Goal: Task Accomplishment & Management: Complete application form

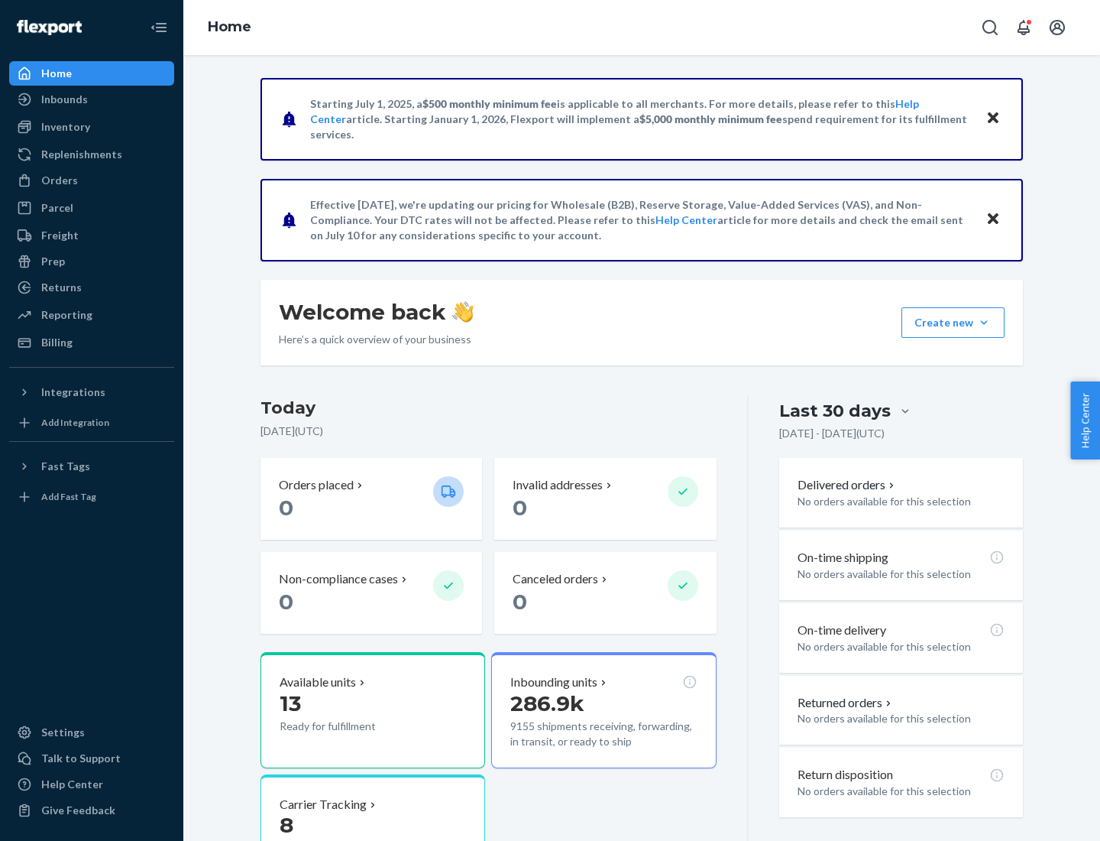
click at [984, 322] on button "Create new Create new inbound Create new order Create new product" at bounding box center [953, 322] width 103 height 31
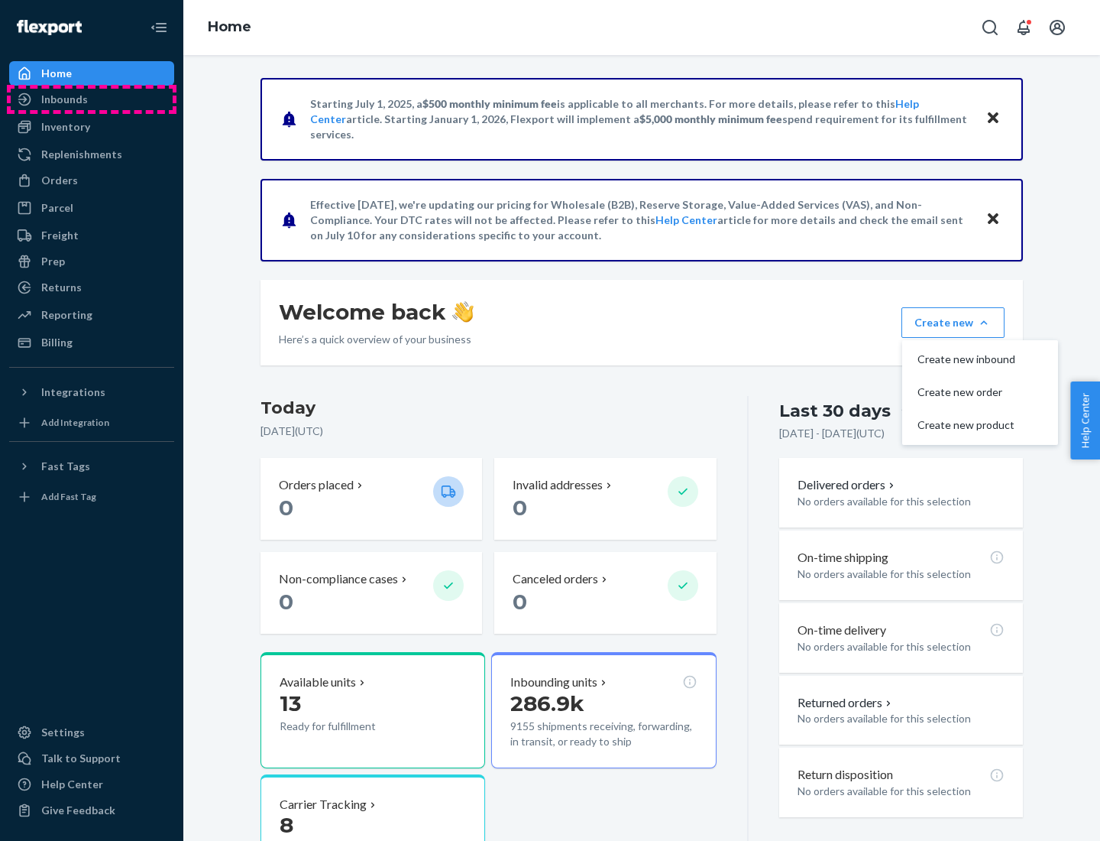
click at [92, 99] on div "Inbounds" at bounding box center [92, 99] width 162 height 21
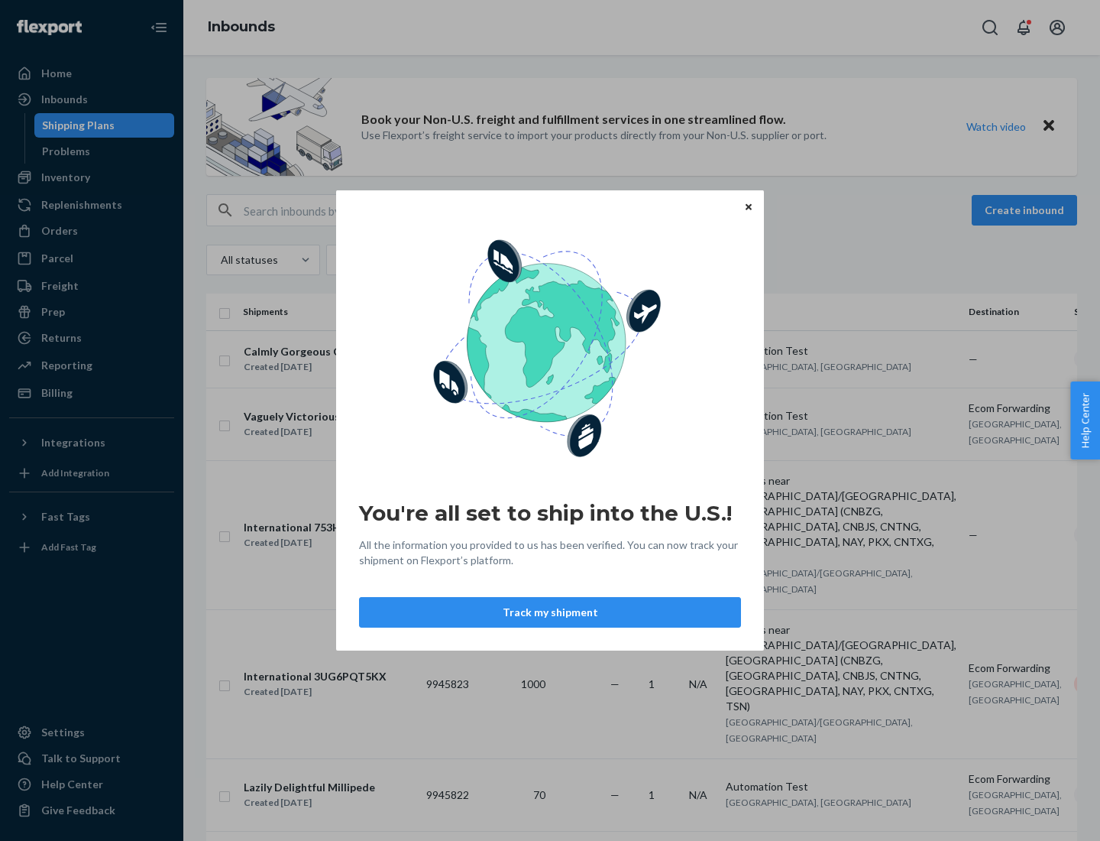
click at [550, 612] on button "Track my shipment" at bounding box center [550, 612] width 382 height 31
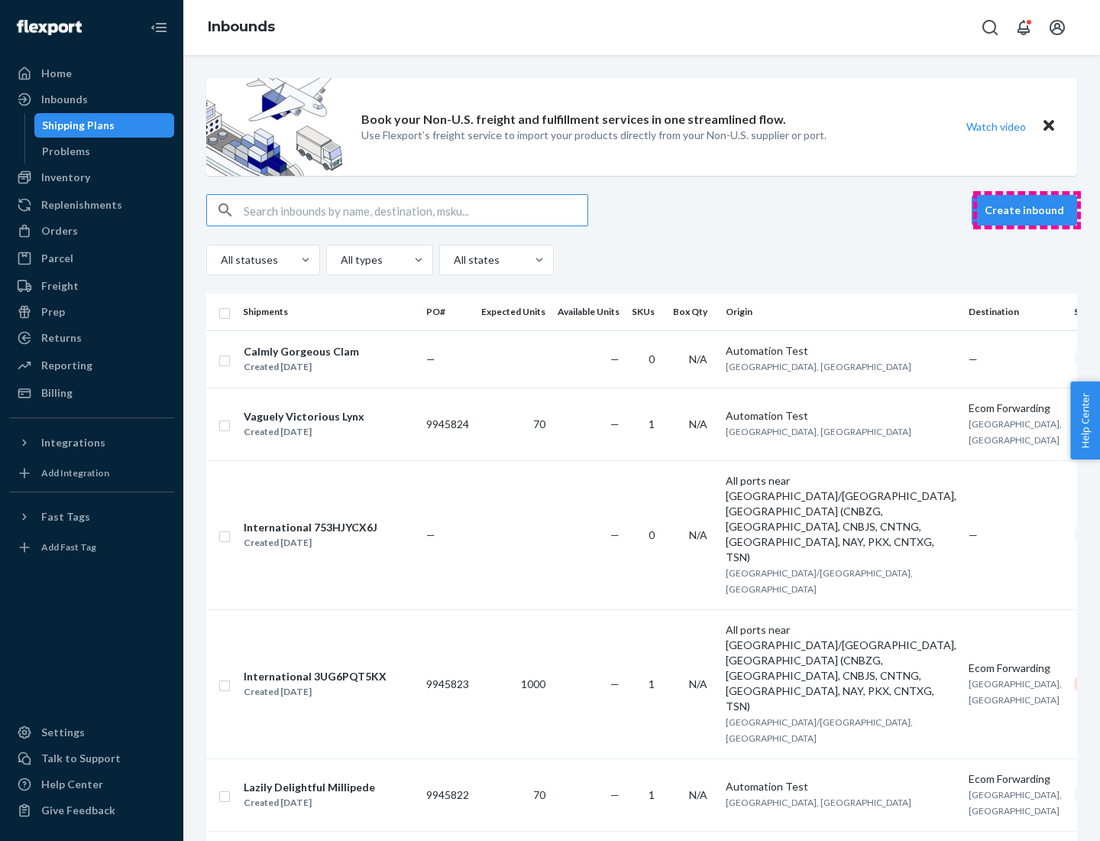
click at [1027, 210] on button "Create inbound" at bounding box center [1024, 210] width 105 height 31
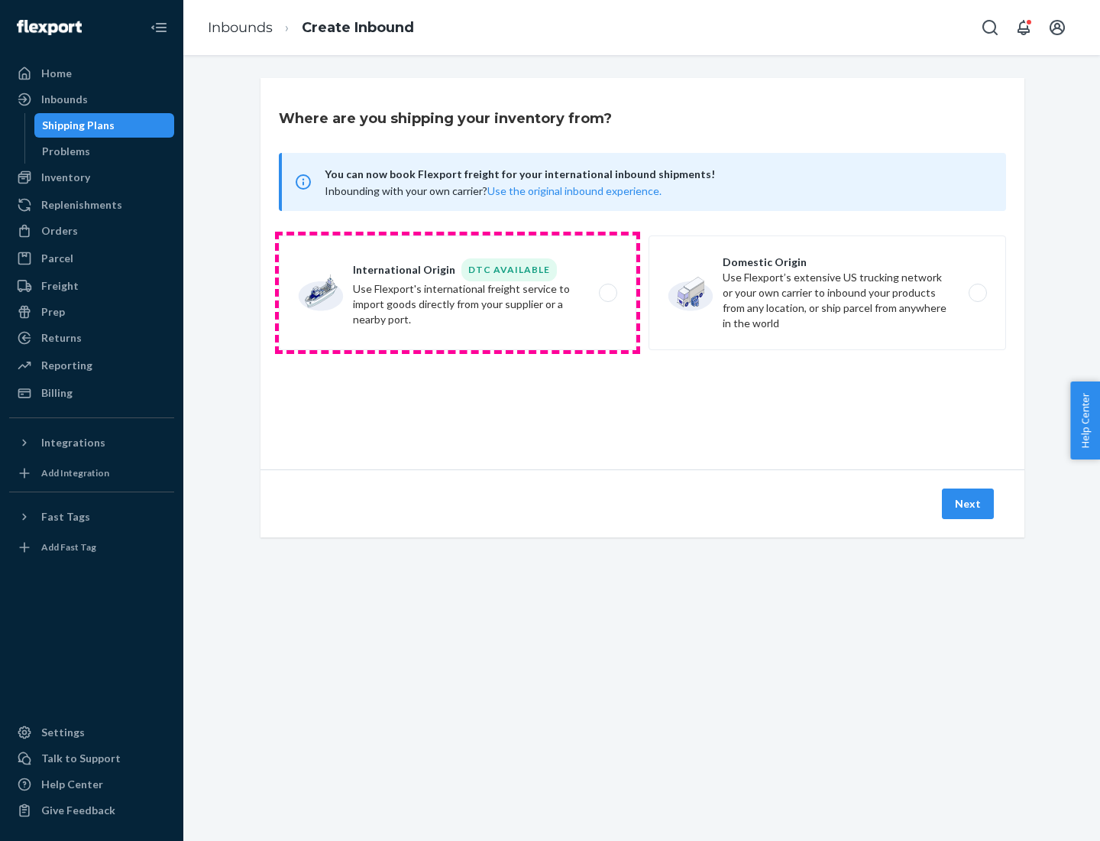
click at [458, 293] on label "International Origin DTC Available Use Flexport's international freight service…" at bounding box center [458, 292] width 358 height 115
click at [608, 293] on input "International Origin DTC Available Use Flexport's international freight service…" at bounding box center [613, 293] width 10 height 10
radio input "true"
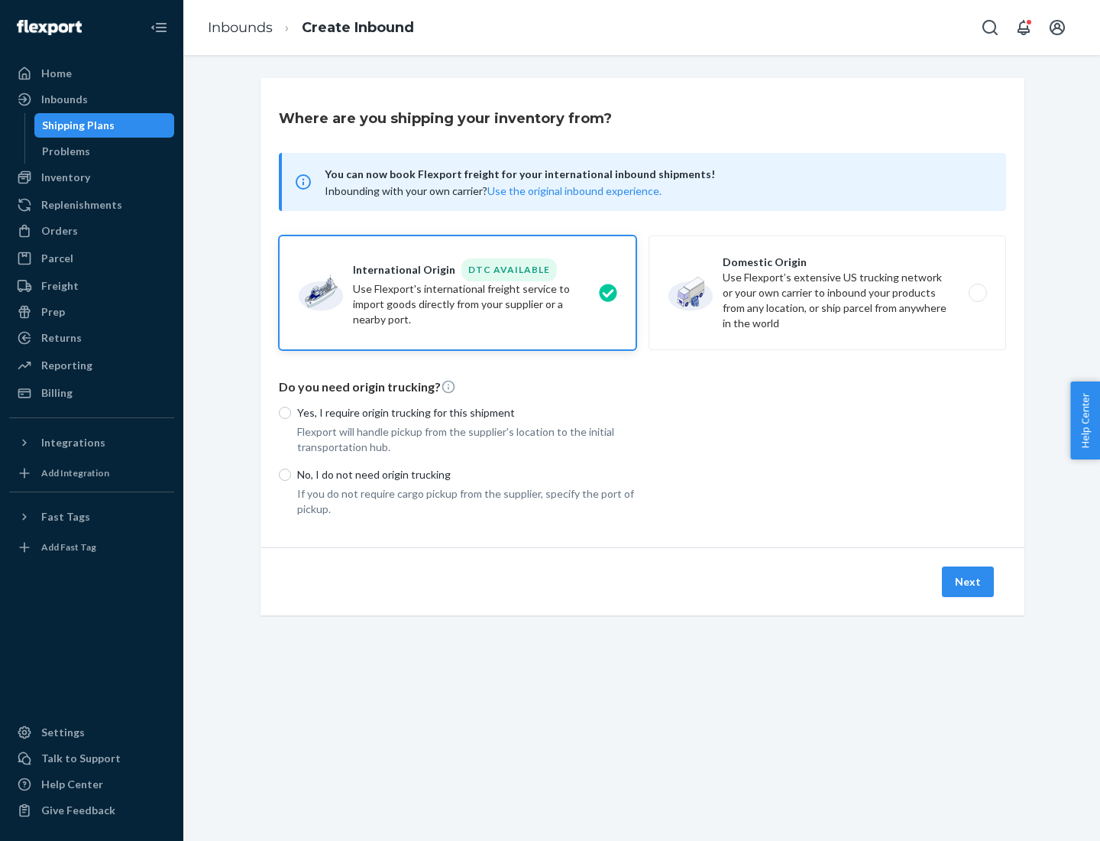
click at [467, 474] on p "No, I do not need origin trucking" at bounding box center [466, 474] width 339 height 15
click at [291, 474] on input "No, I do not need origin trucking" at bounding box center [285, 474] width 12 height 12
radio input "true"
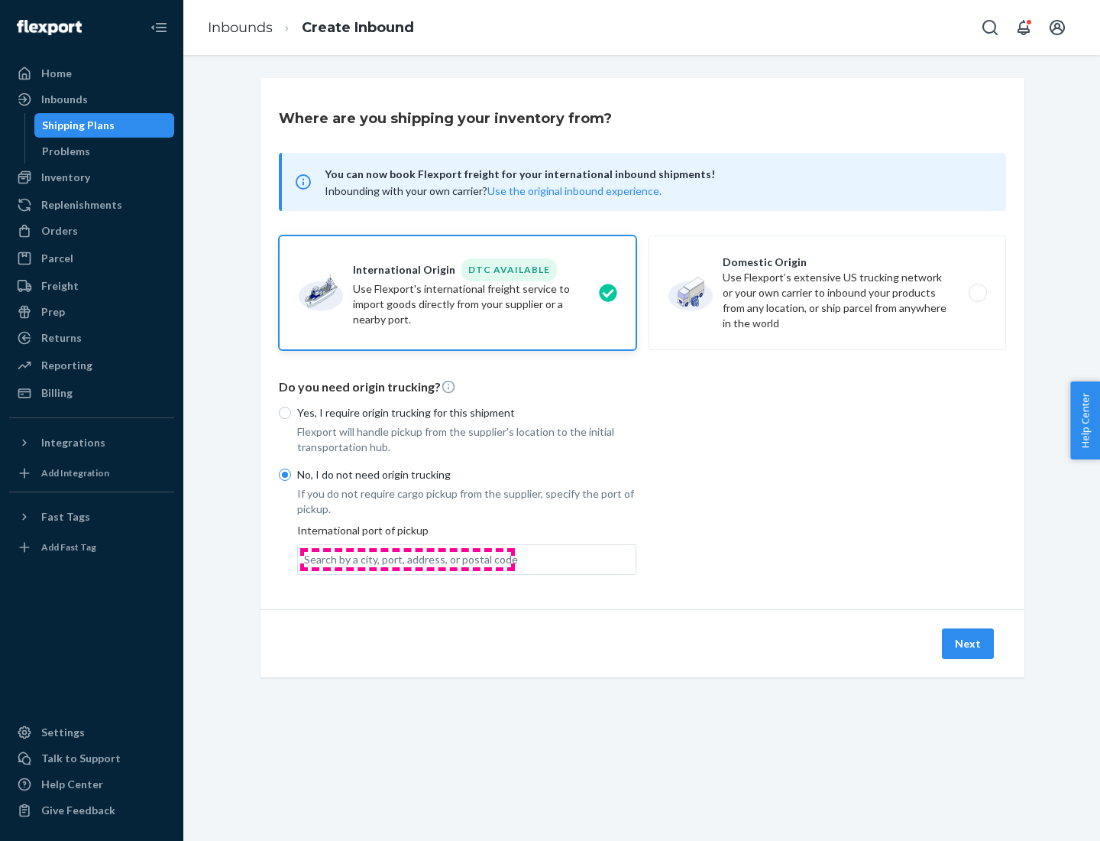
click at [407, 559] on div "Search by a city, port, address, or postal code" at bounding box center [411, 559] width 214 height 15
click at [306, 559] on input "Search by a city, port, address, or postal code" at bounding box center [305, 559] width 2 height 15
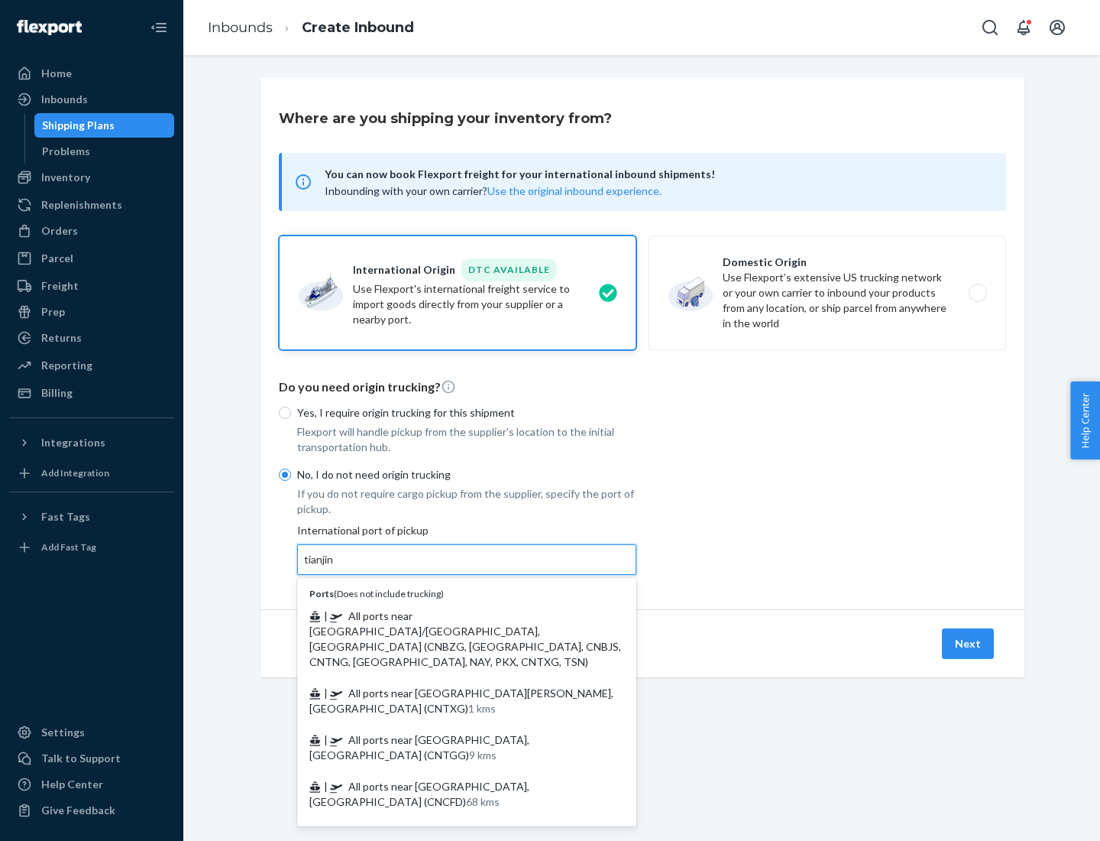
click at [452, 615] on span "| All ports near [GEOGRAPHIC_DATA]/[GEOGRAPHIC_DATA], [GEOGRAPHIC_DATA] (CNBZG,…" at bounding box center [465, 638] width 312 height 59
click at [335, 567] on input "tianjin" at bounding box center [319, 559] width 31 height 15
type input "All ports near [GEOGRAPHIC_DATA]/[GEOGRAPHIC_DATA], [GEOGRAPHIC_DATA] (CNBZG, […"
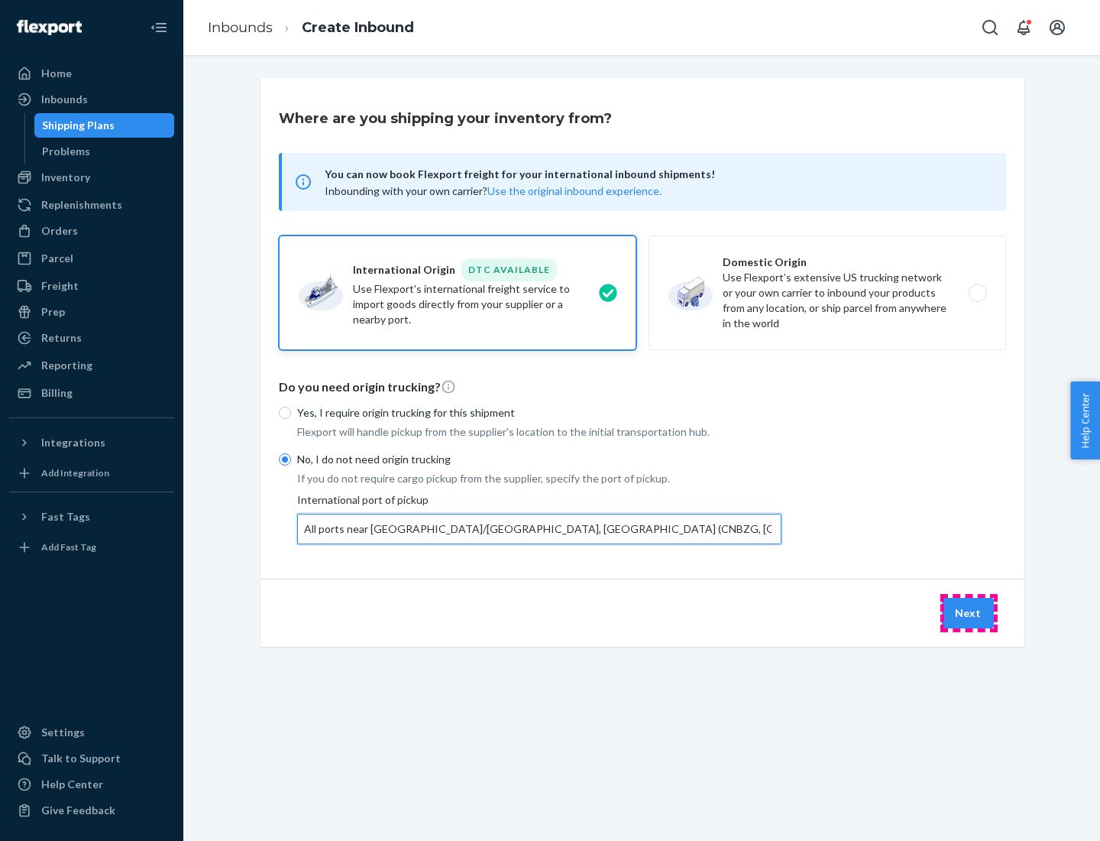
click at [969, 612] on button "Next" at bounding box center [968, 613] width 52 height 31
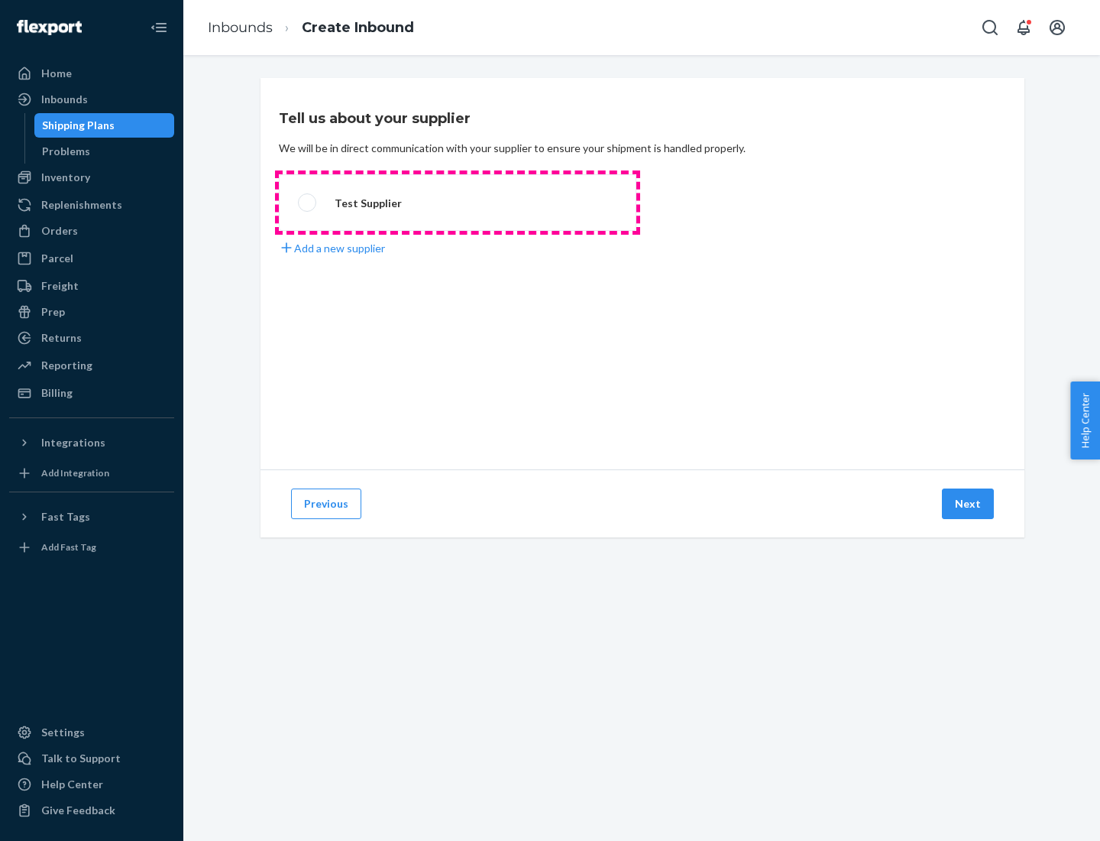
click at [458, 203] on label "Test Supplier" at bounding box center [458, 202] width 358 height 57
click at [308, 203] on input "Test Supplier" at bounding box center [303, 203] width 10 height 10
radio input "true"
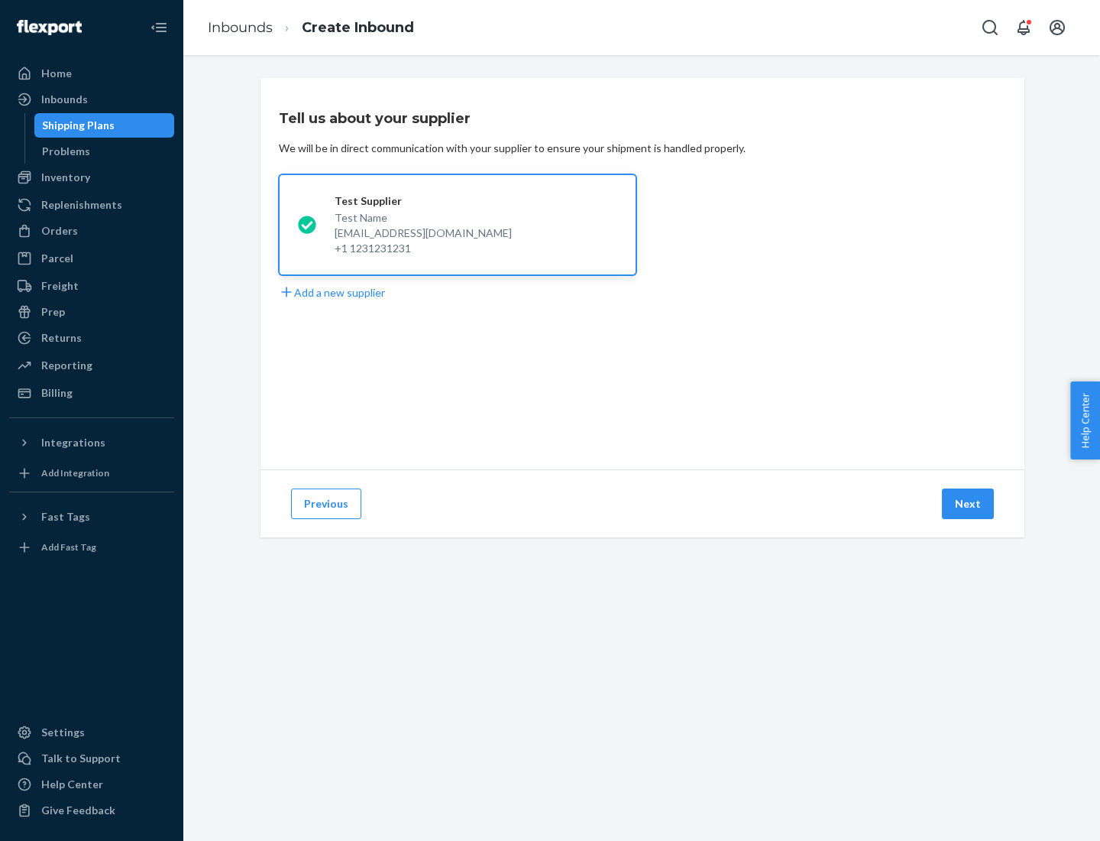
click at [969, 504] on button "Next" at bounding box center [968, 503] width 52 height 31
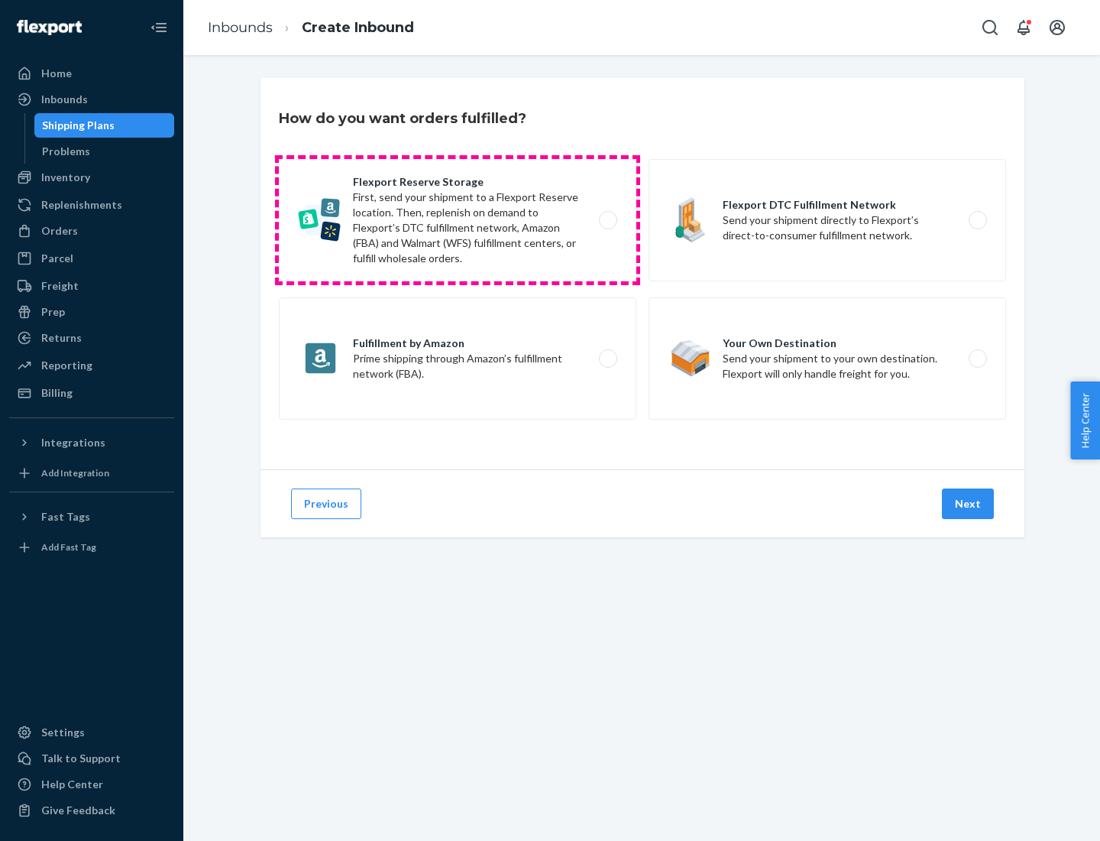
click at [458, 220] on label "Flexport Reserve Storage First, send your shipment to a Flexport Reserve locati…" at bounding box center [458, 220] width 358 height 122
click at [608, 220] on input "Flexport Reserve Storage First, send your shipment to a Flexport Reserve locati…" at bounding box center [613, 220] width 10 height 10
radio input "true"
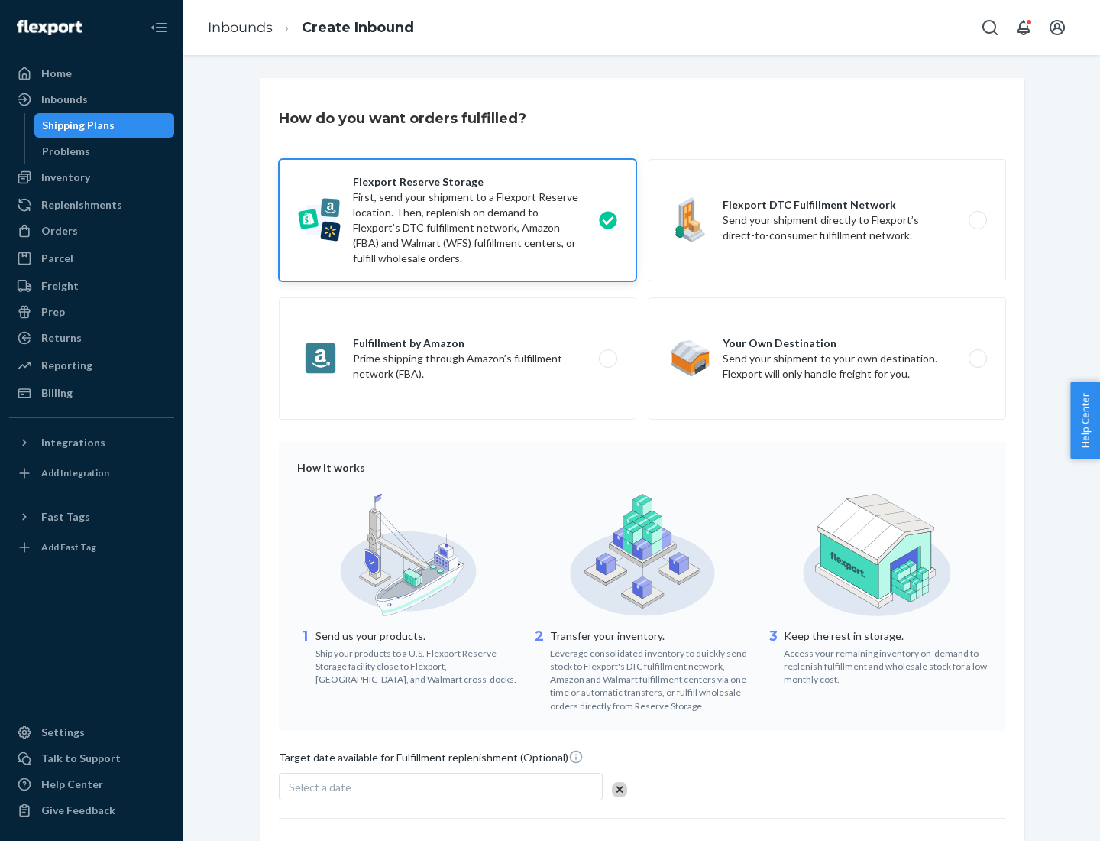
scroll to position [125, 0]
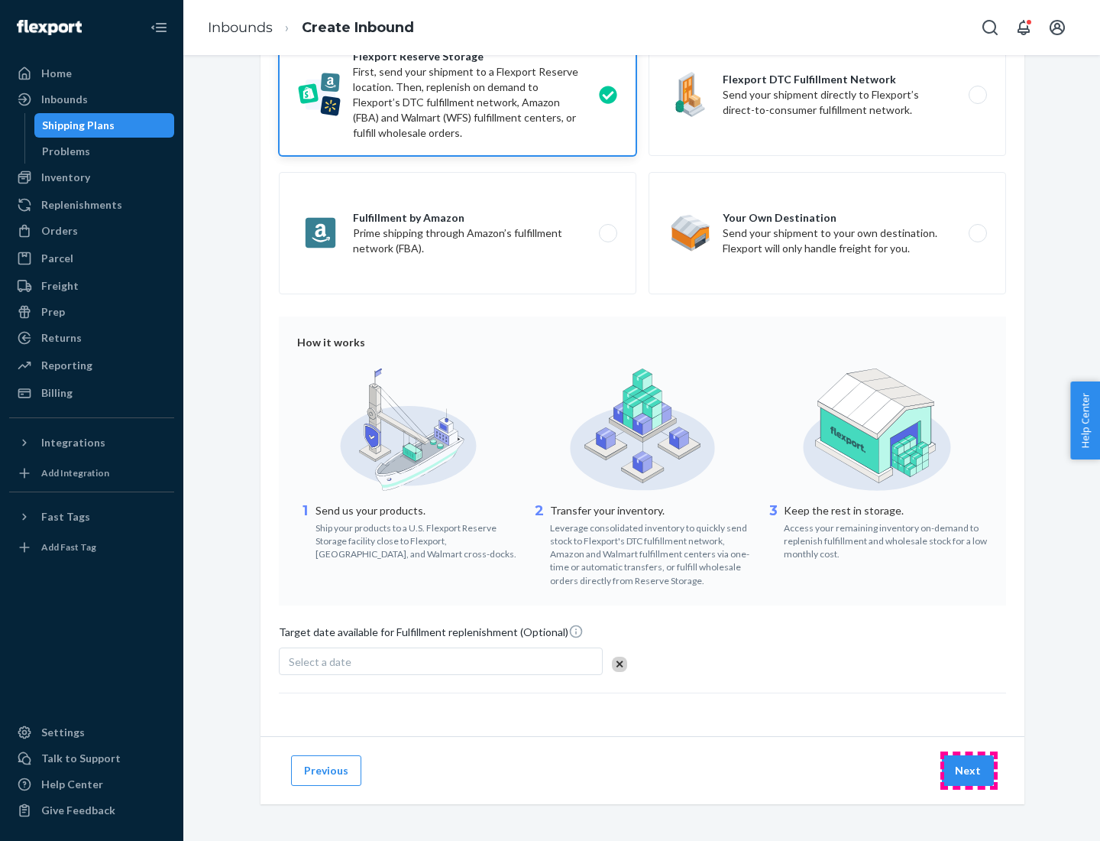
click at [969, 770] on button "Next" at bounding box center [968, 770] width 52 height 31
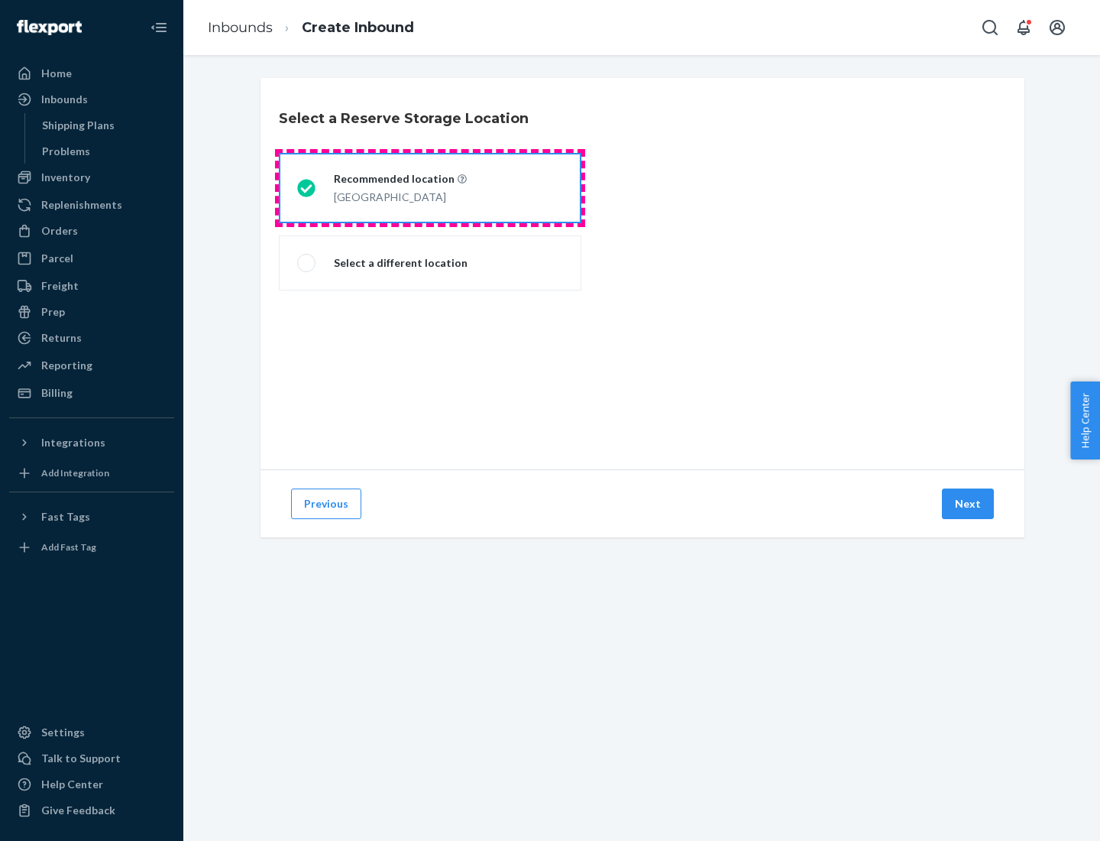
click at [430, 188] on div "[GEOGRAPHIC_DATA]" at bounding box center [400, 195] width 133 height 18
click at [307, 188] on input "Recommended location [GEOGRAPHIC_DATA]" at bounding box center [302, 188] width 10 height 10
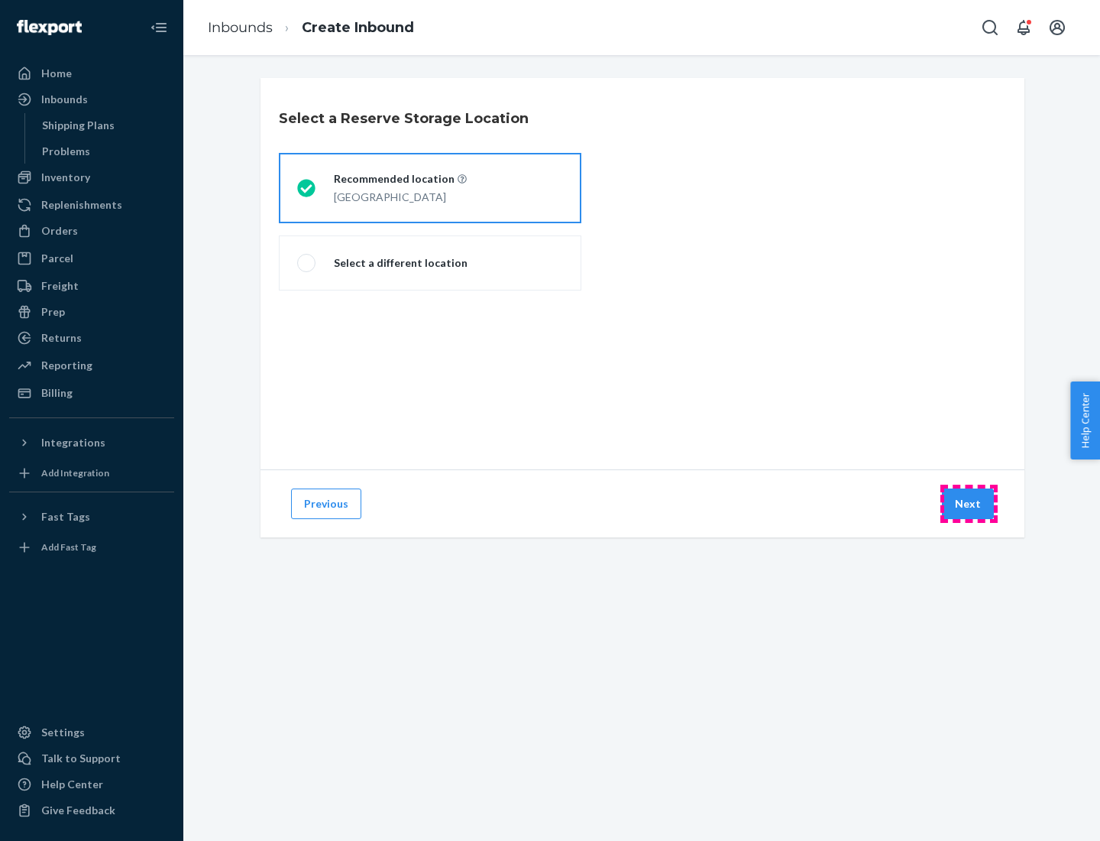
click at [969, 504] on button "Next" at bounding box center [968, 503] width 52 height 31
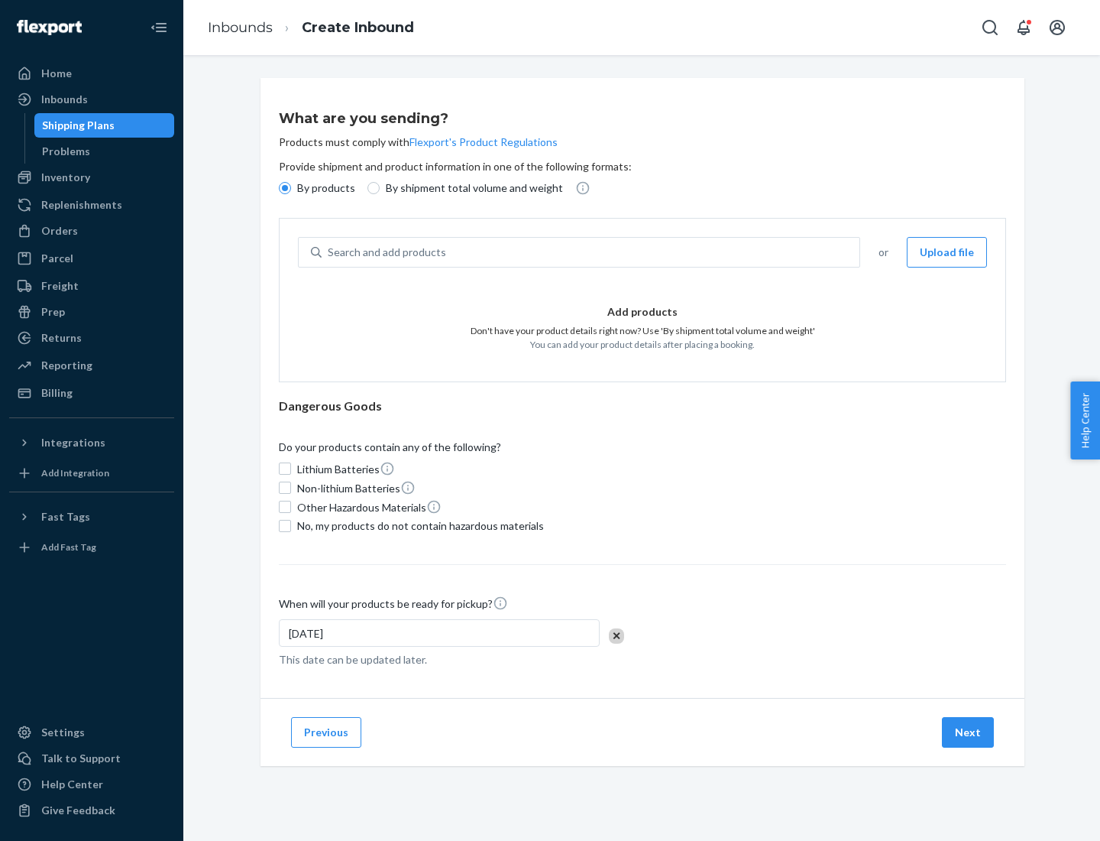
click at [591, 252] on div "Search and add products" at bounding box center [591, 252] width 538 height 28
click at [329, 252] on input "Search and add products" at bounding box center [329, 252] width 2 height 15
click at [371, 188] on input "By shipment total volume and weight" at bounding box center [374, 188] width 12 height 12
radio input "true"
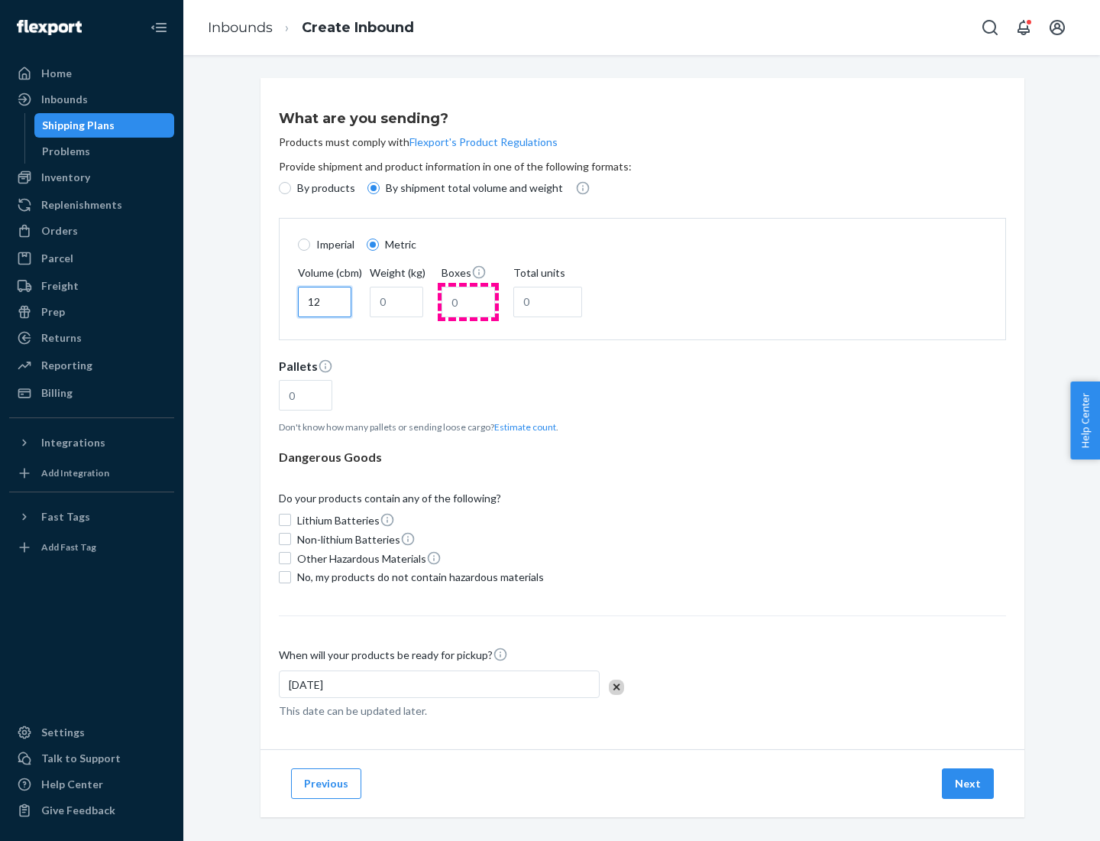
type input "12"
type input "22"
type input "222"
type input "121"
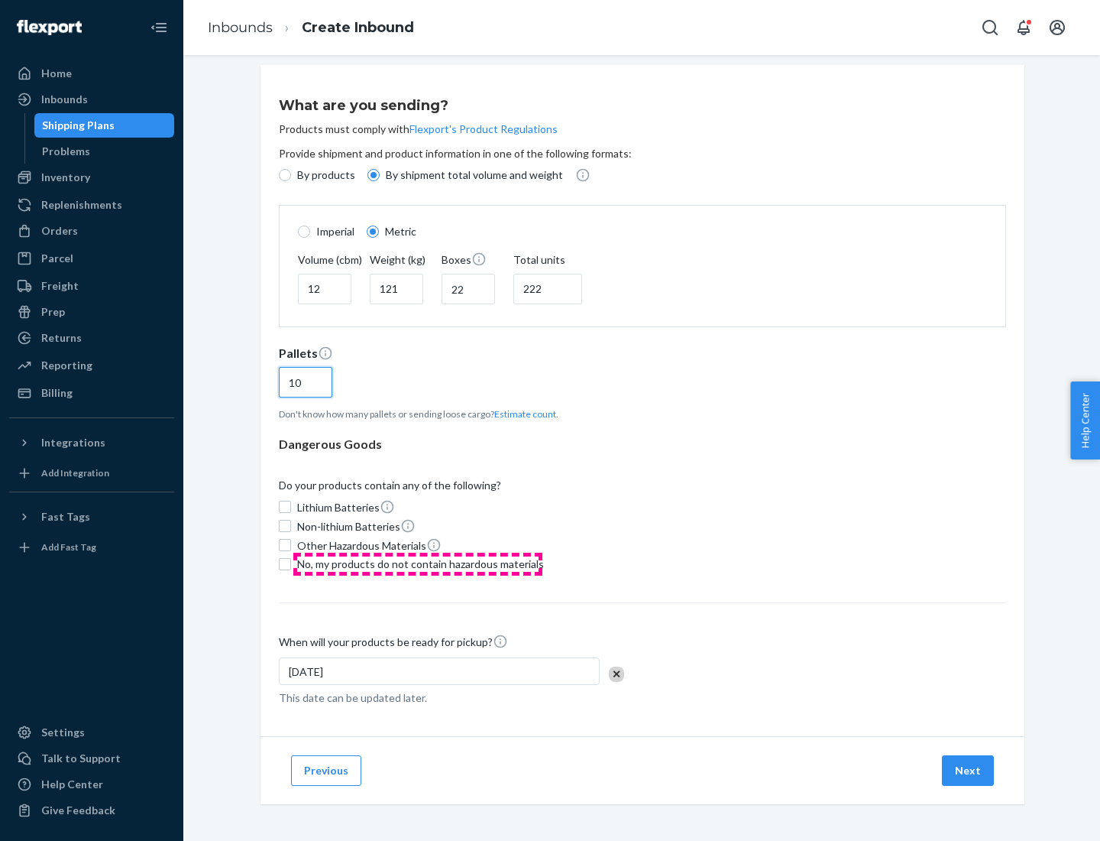
type input "10"
click at [418, 563] on span "No, my products do not contain hazardous materials" at bounding box center [420, 563] width 247 height 15
click at [291, 563] on input "No, my products do not contain hazardous materials" at bounding box center [285, 564] width 12 height 12
checkbox input "true"
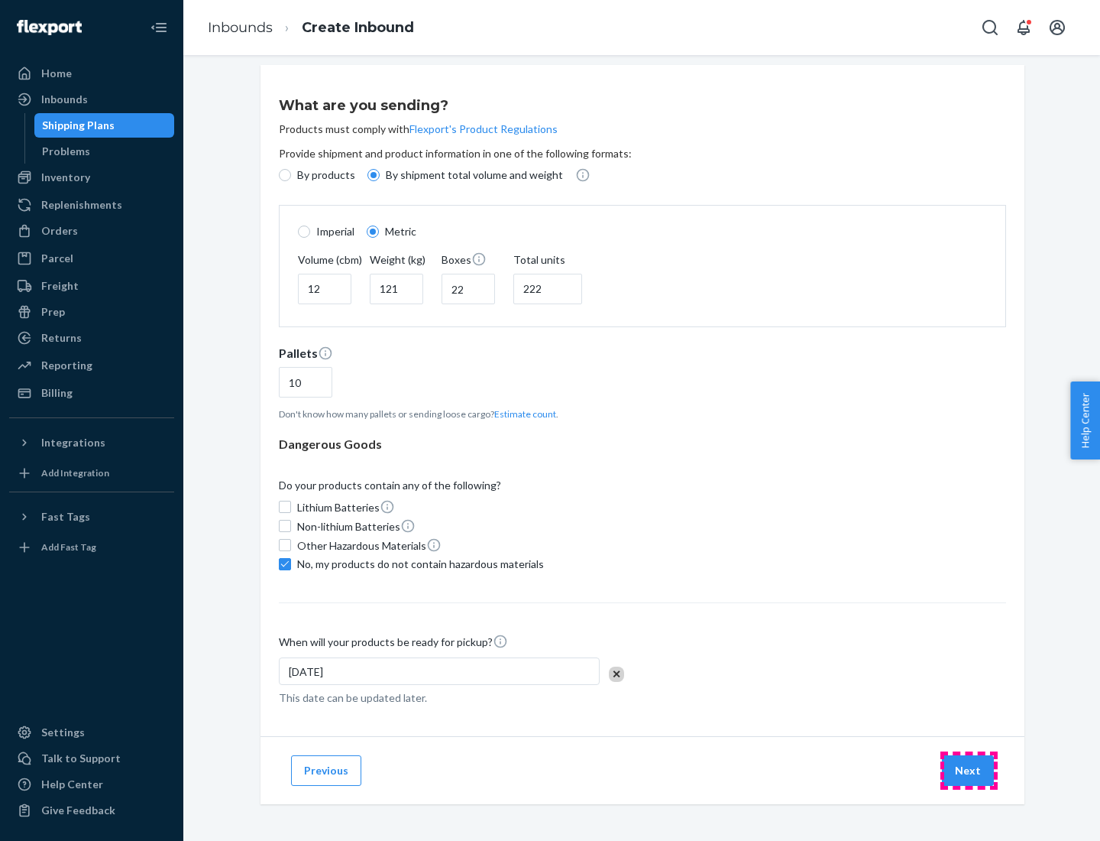
click at [969, 770] on button "Next" at bounding box center [968, 770] width 52 height 31
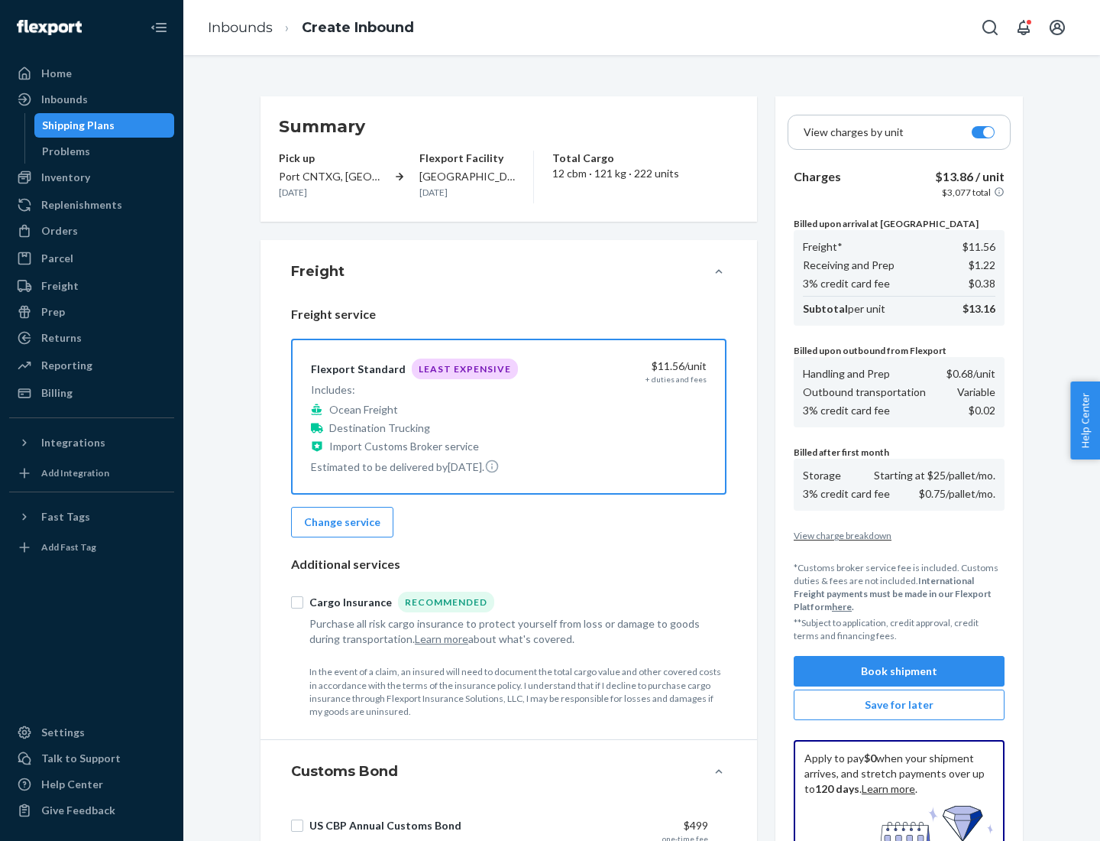
scroll to position [223, 0]
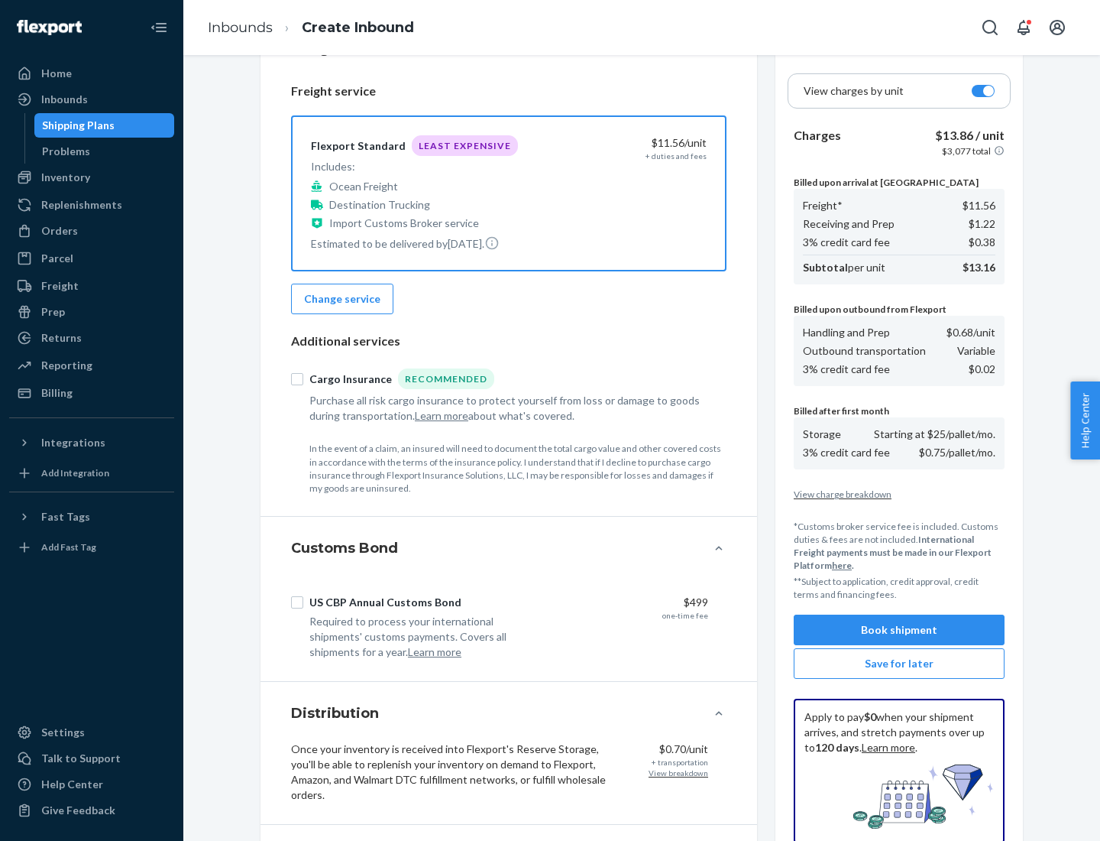
click at [899, 630] on button "Book shipment" at bounding box center [899, 629] width 211 height 31
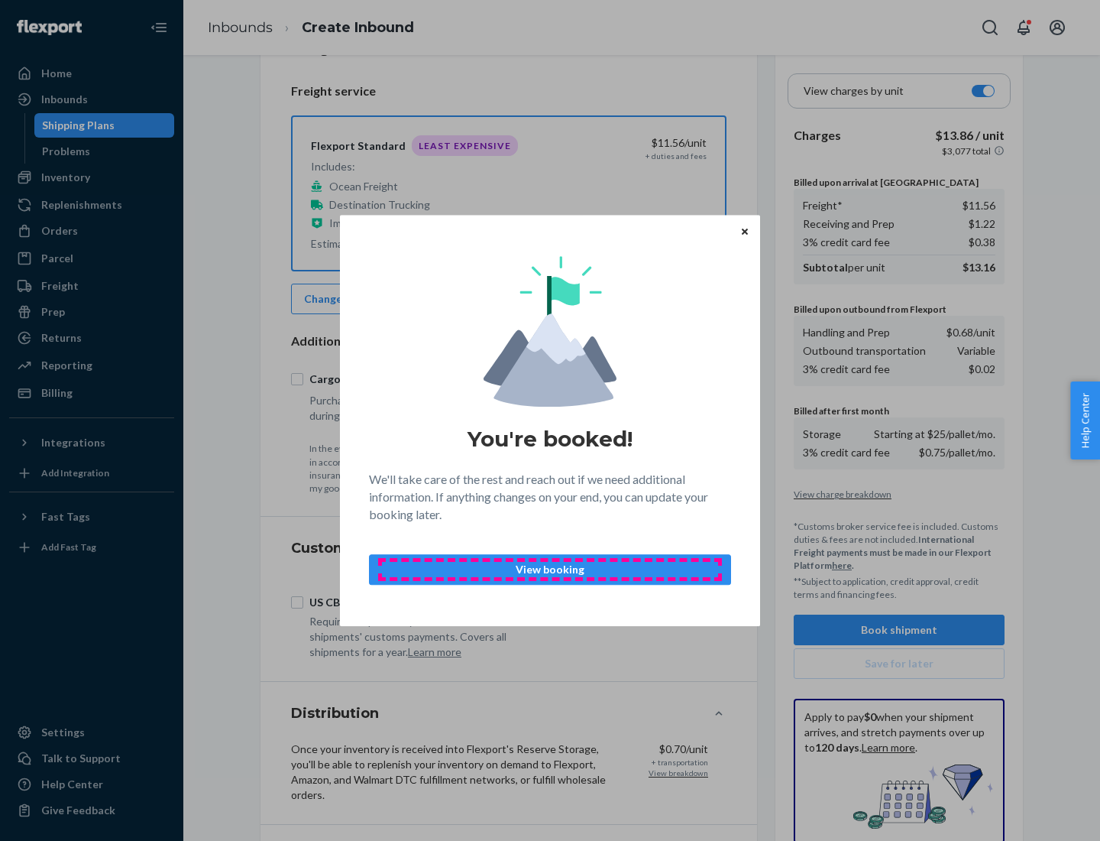
click at [550, 569] on p "View booking" at bounding box center [550, 569] width 336 height 15
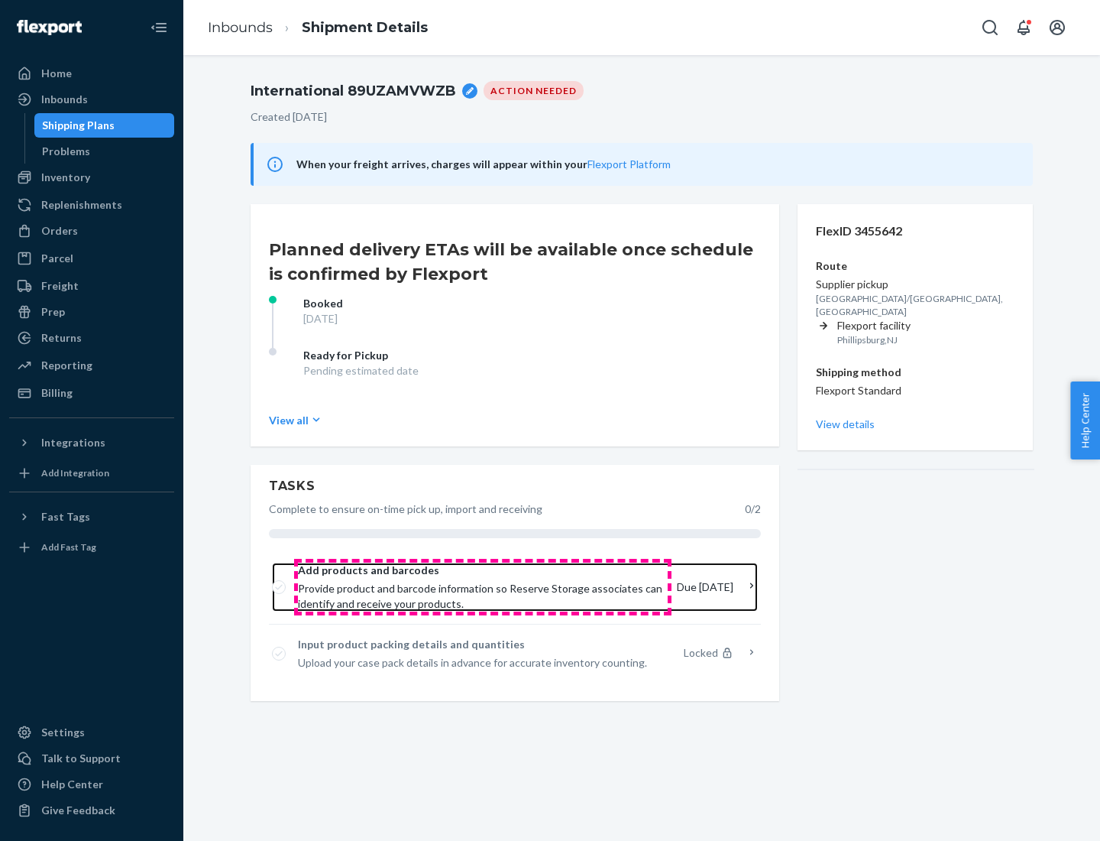
click at [483, 587] on span "Provide product and barcode information so Reserve Storage associates can ident…" at bounding box center [481, 596] width 367 height 31
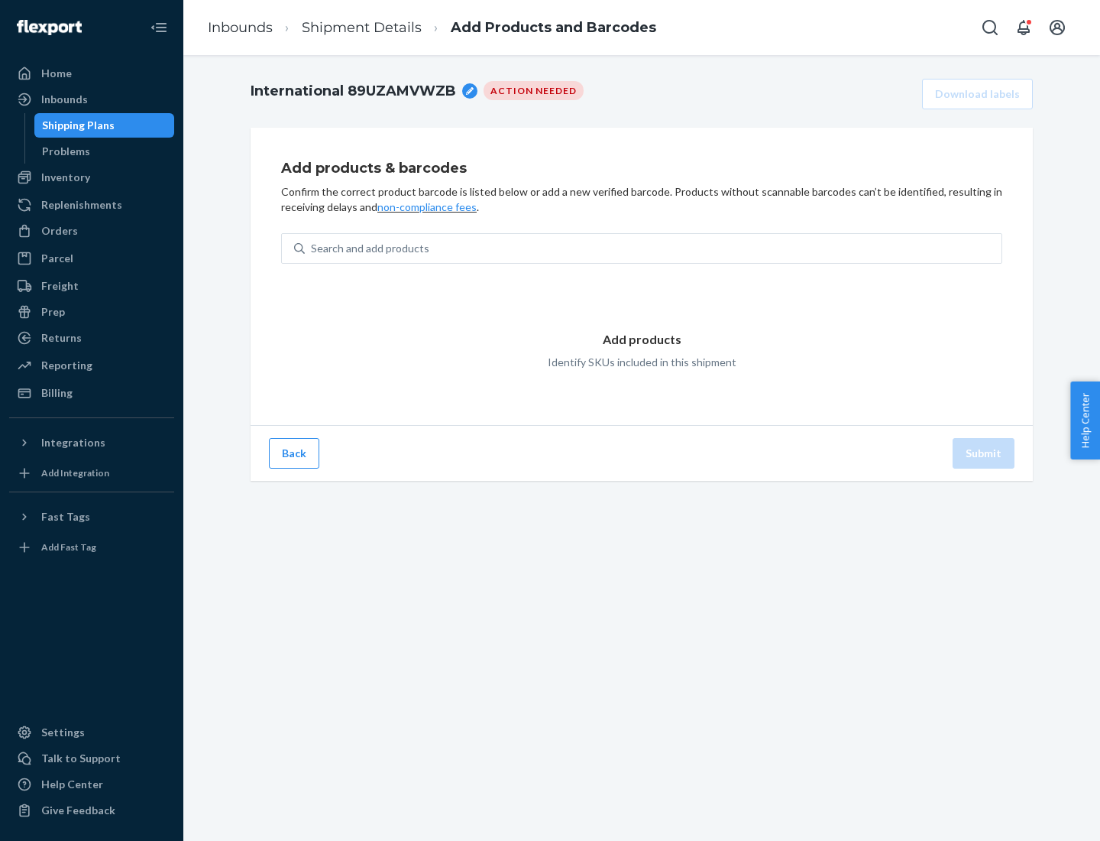
click at [653, 248] on div "Search and add products" at bounding box center [653, 249] width 697 height 28
click at [313, 248] on input "Search and add products" at bounding box center [312, 248] width 2 height 15
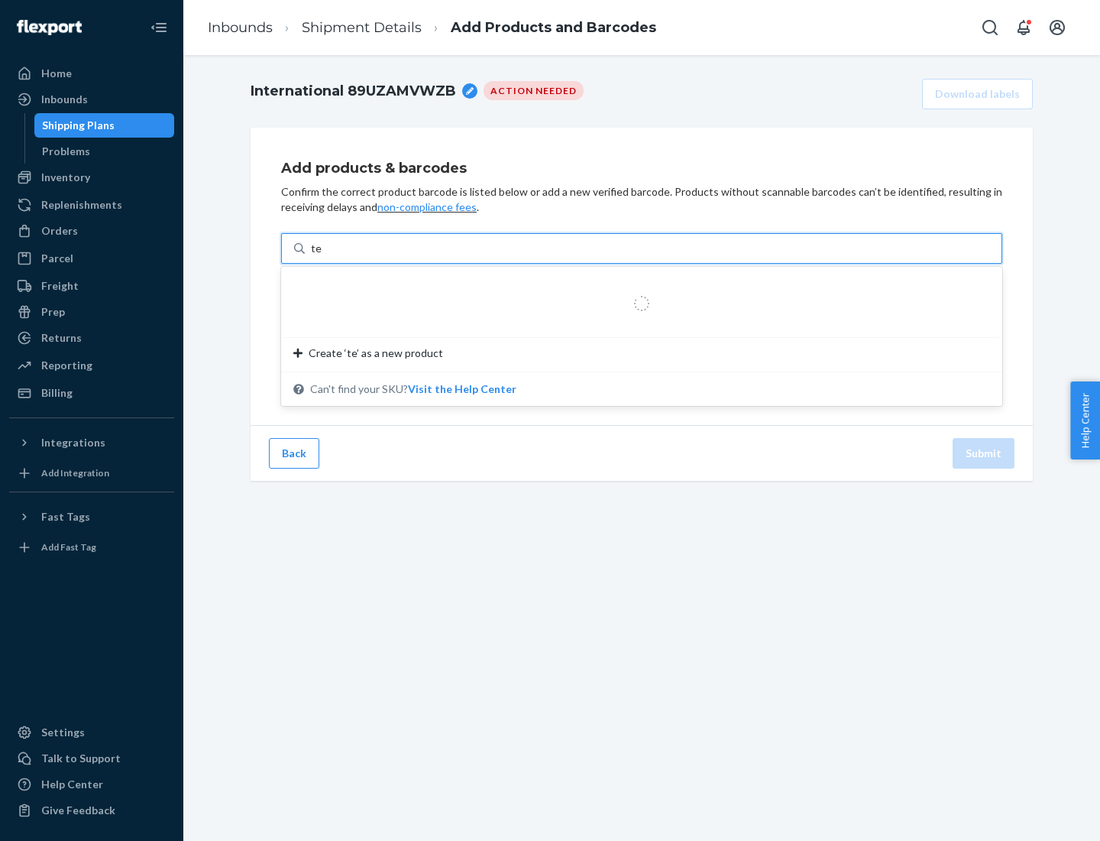
type input "test"
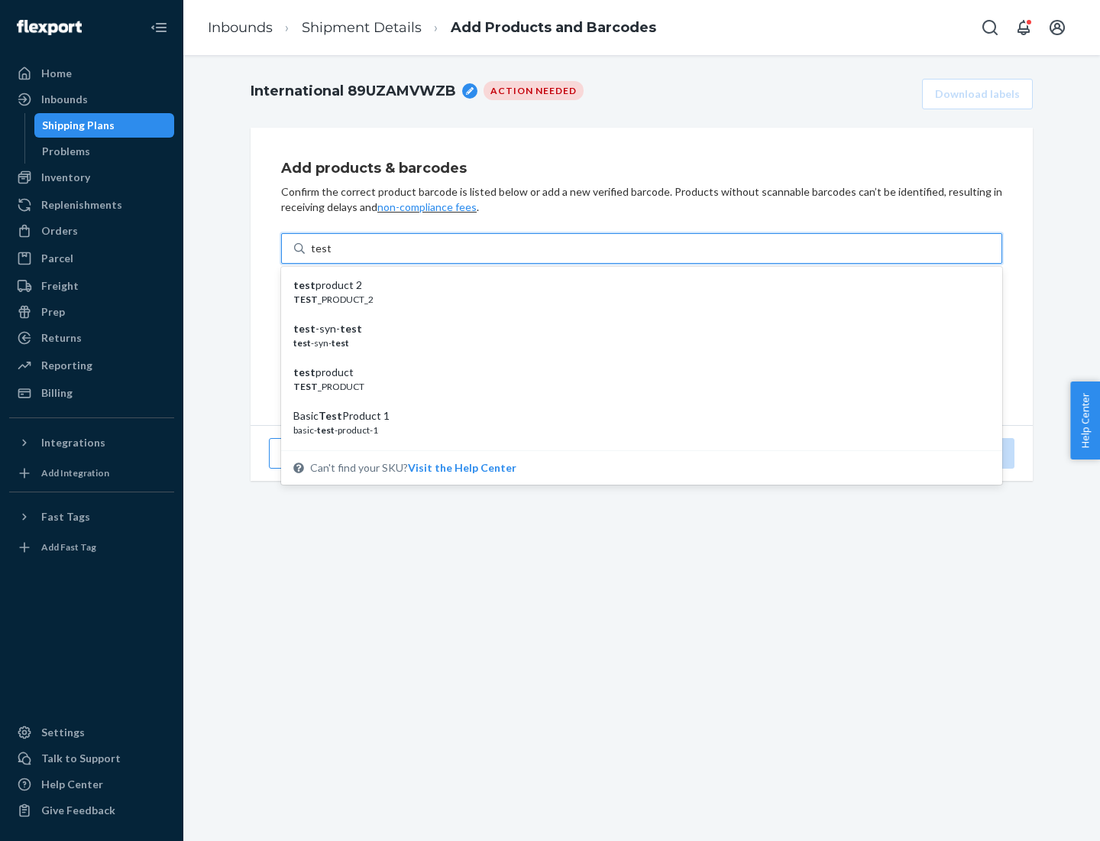
scroll to position [57, 0]
click at [636, 358] on div "Basic Test Product 1" at bounding box center [635, 358] width 685 height 15
click at [331, 256] on input "test" at bounding box center [321, 248] width 20 height 15
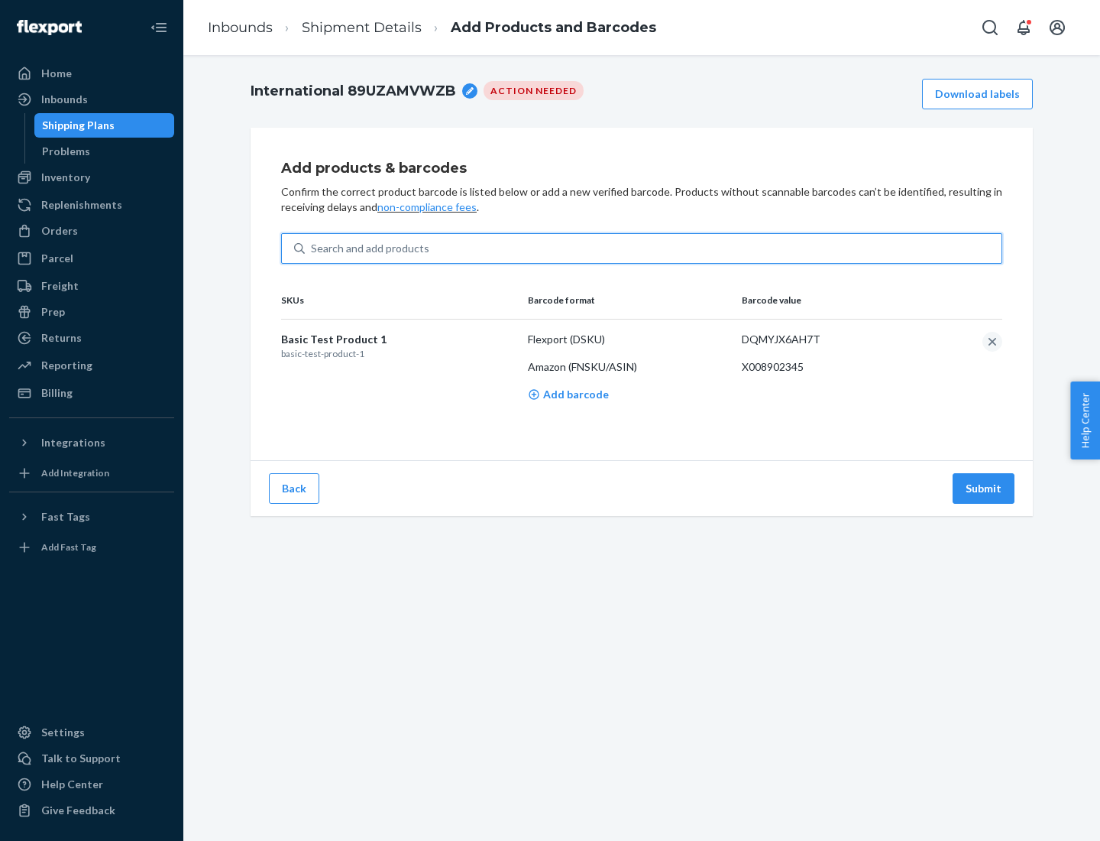
click at [984, 488] on button "Submit" at bounding box center [984, 488] width 62 height 31
